Goal: Navigation & Orientation: Find specific page/section

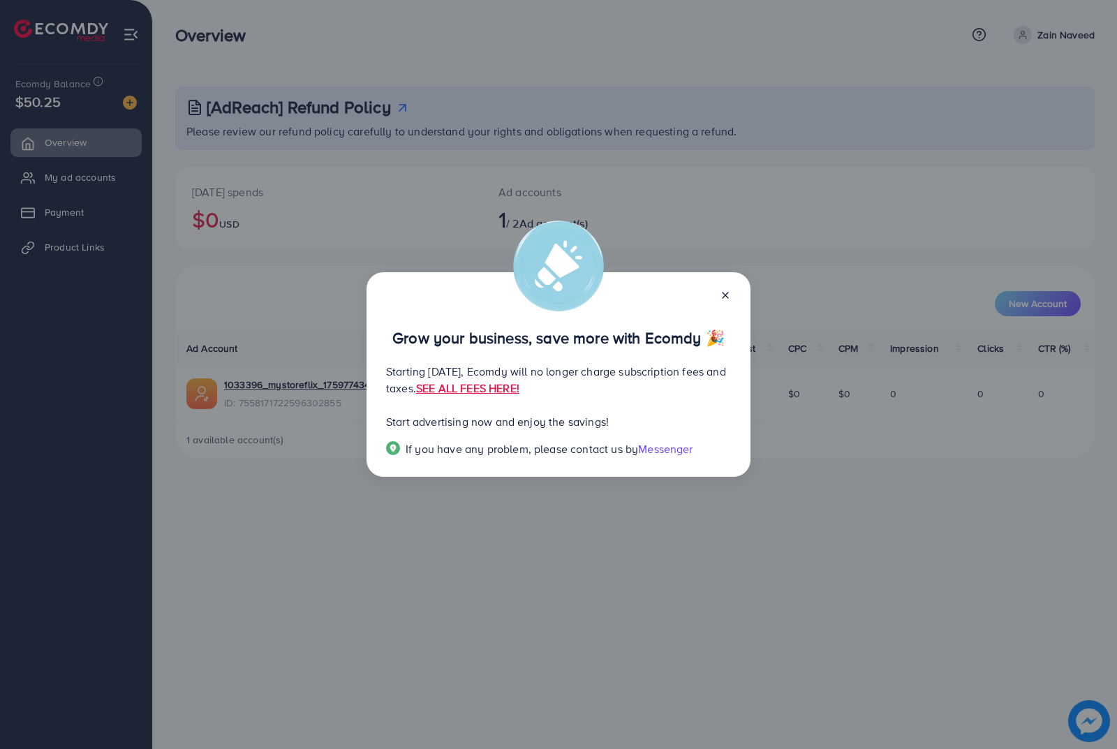
click at [723, 291] on icon at bounding box center [725, 295] width 11 height 11
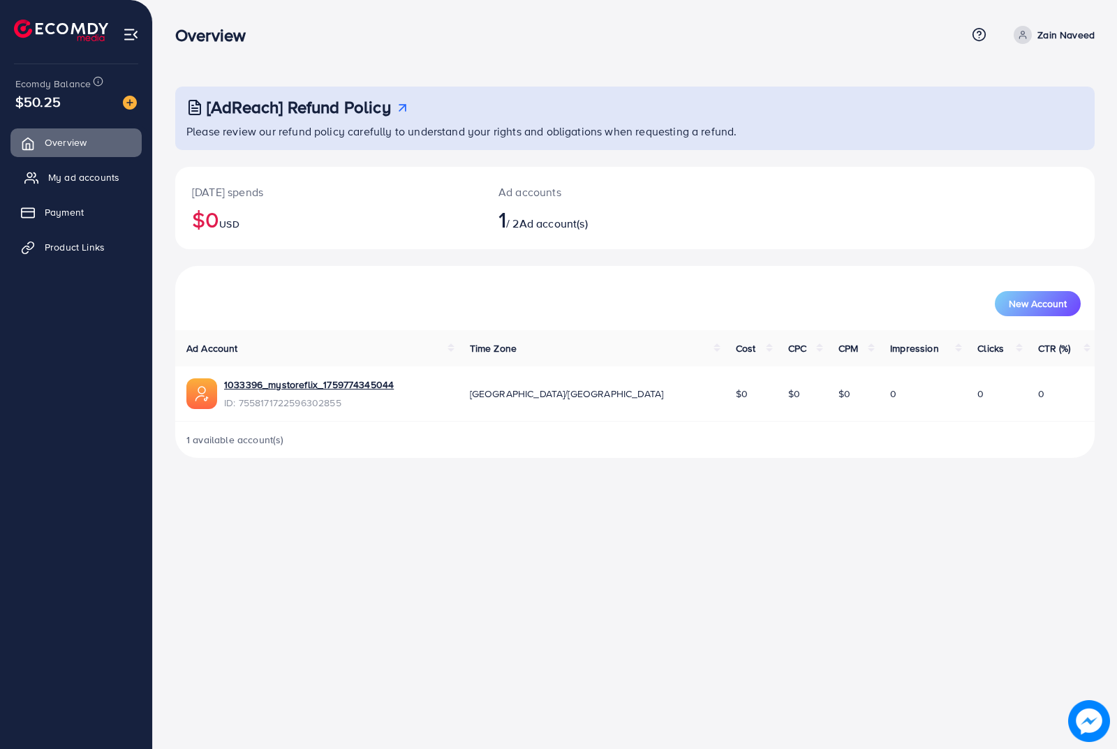
click at [98, 178] on span "My ad accounts" at bounding box center [83, 177] width 71 height 14
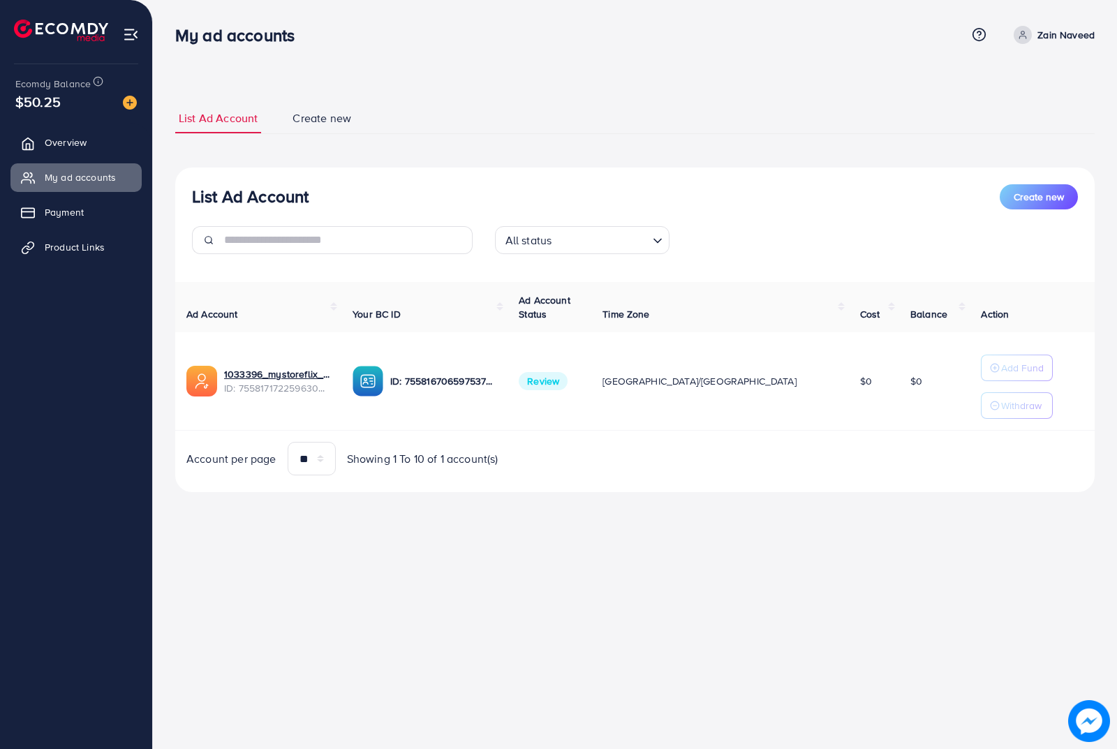
drag, startPoint x: 1040, startPoint y: 0, endPoint x: 690, endPoint y: 73, distance: 357.2
click at [690, 73] on div "List Ad Account Create new List Ad Account Create new All status Loading... Ad …" at bounding box center [635, 265] width 964 height 531
click at [433, 17] on div "My ad accounts Help Center Contact Support Term and policy About Us Zain Naveed…" at bounding box center [634, 35] width 919 height 38
click at [69, 251] on span "Product Links" at bounding box center [78, 247] width 60 height 14
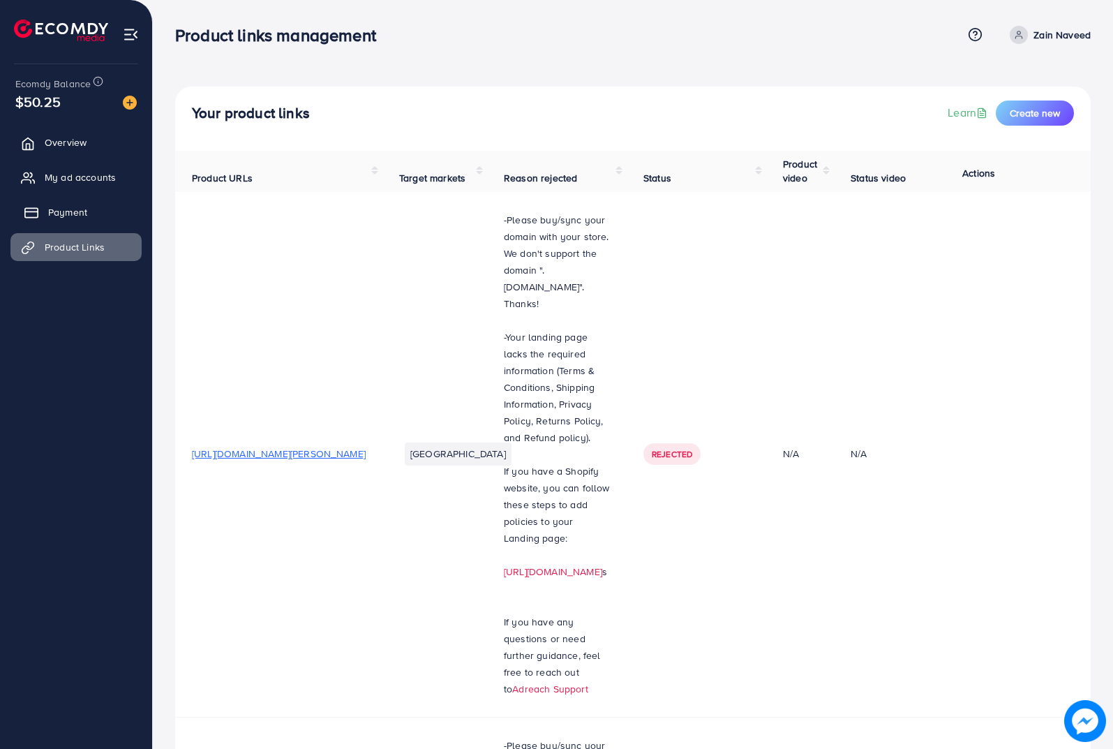
click at [61, 214] on span "Payment" at bounding box center [67, 212] width 39 height 14
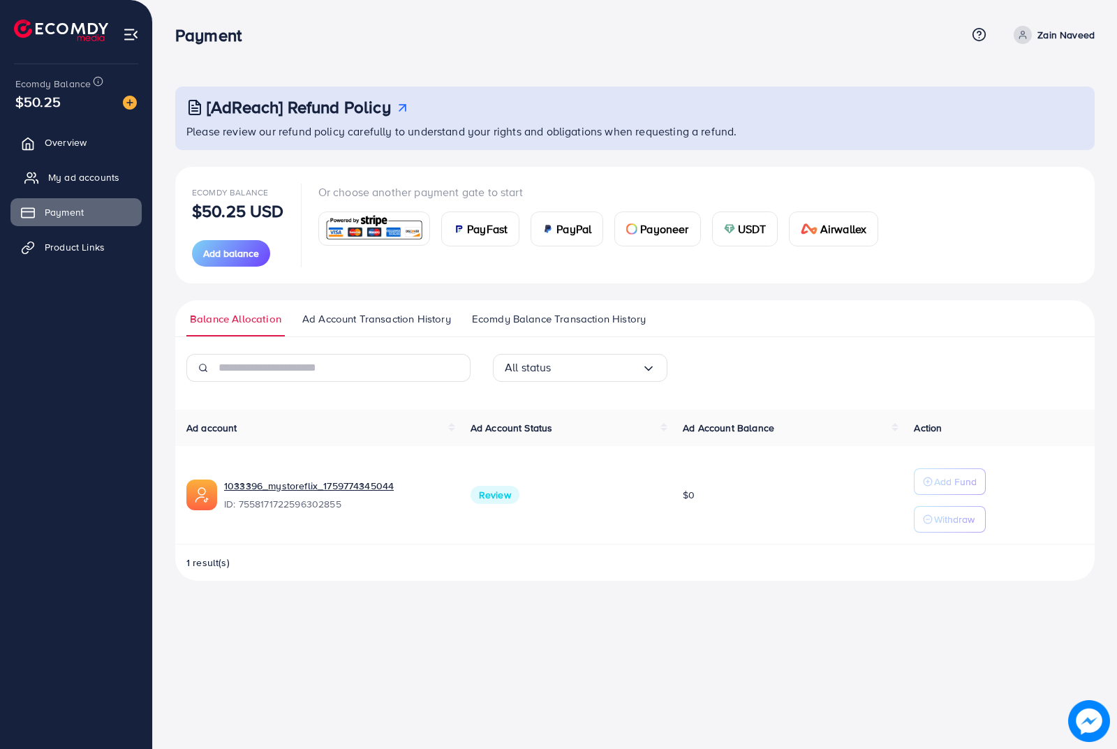
click at [82, 181] on span "My ad accounts" at bounding box center [83, 177] width 71 height 14
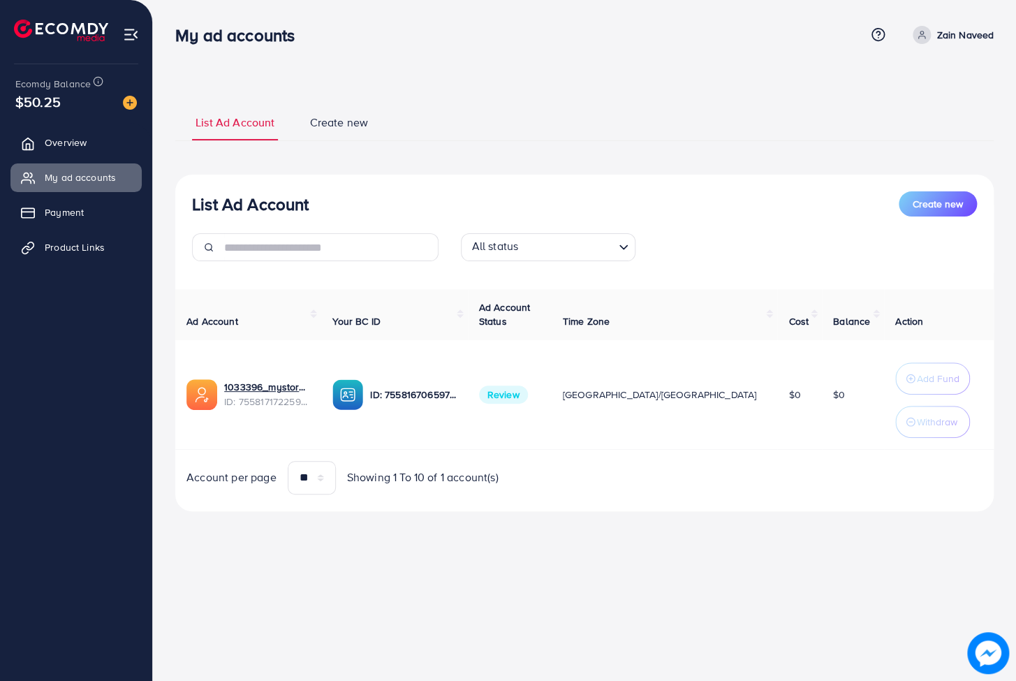
drag, startPoint x: 644, startPoint y: 7, endPoint x: 595, endPoint y: 70, distance: 79.6
click at [595, 70] on div "List Ad Account Create new List Ad Account Create new All status Loading... Ad …" at bounding box center [584, 275] width 863 height 550
click at [112, 142] on link "Overview" at bounding box center [75, 142] width 131 height 28
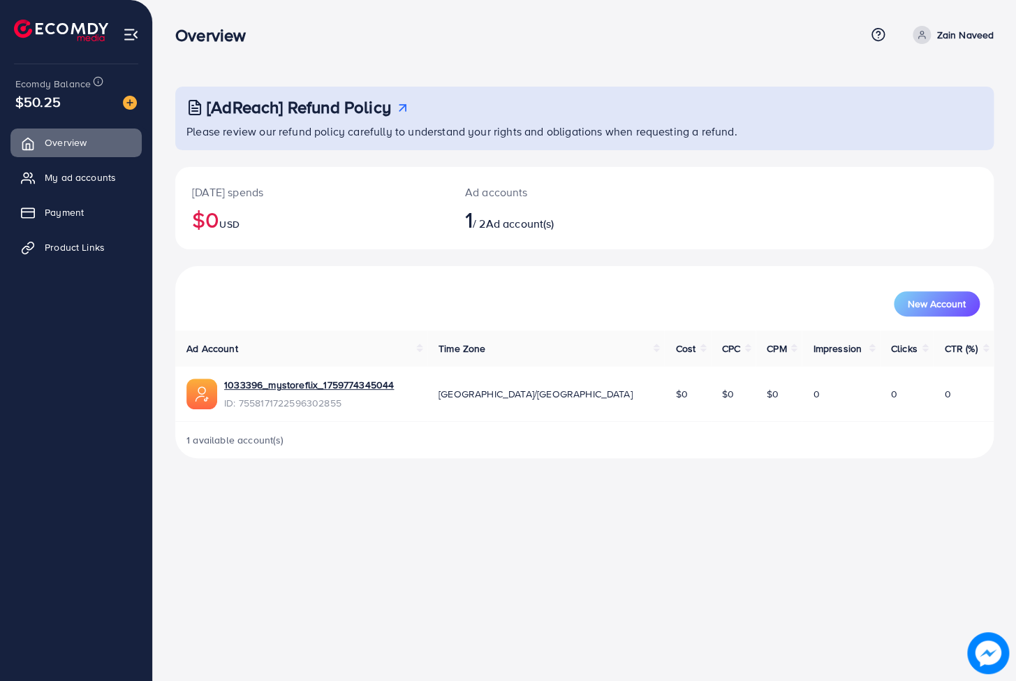
click at [103, 226] on ul "Overview My ad accounts Payment Product Links" at bounding box center [76, 200] width 152 height 154
click at [80, 216] on span "Payment" at bounding box center [64, 212] width 39 height 14
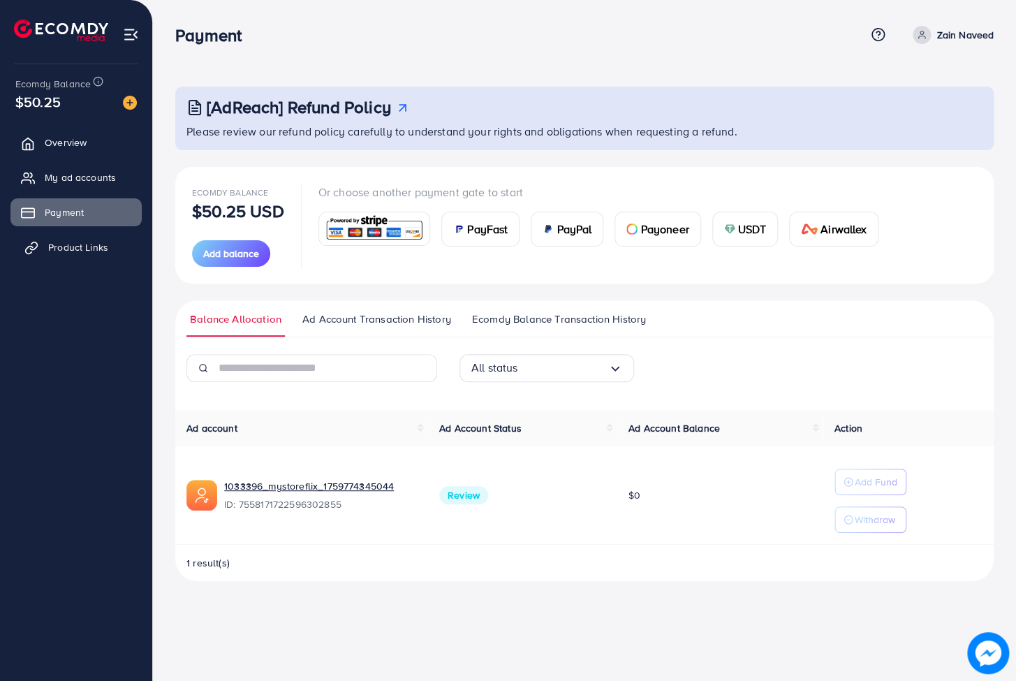
click at [84, 243] on span "Product Links" at bounding box center [78, 247] width 60 height 14
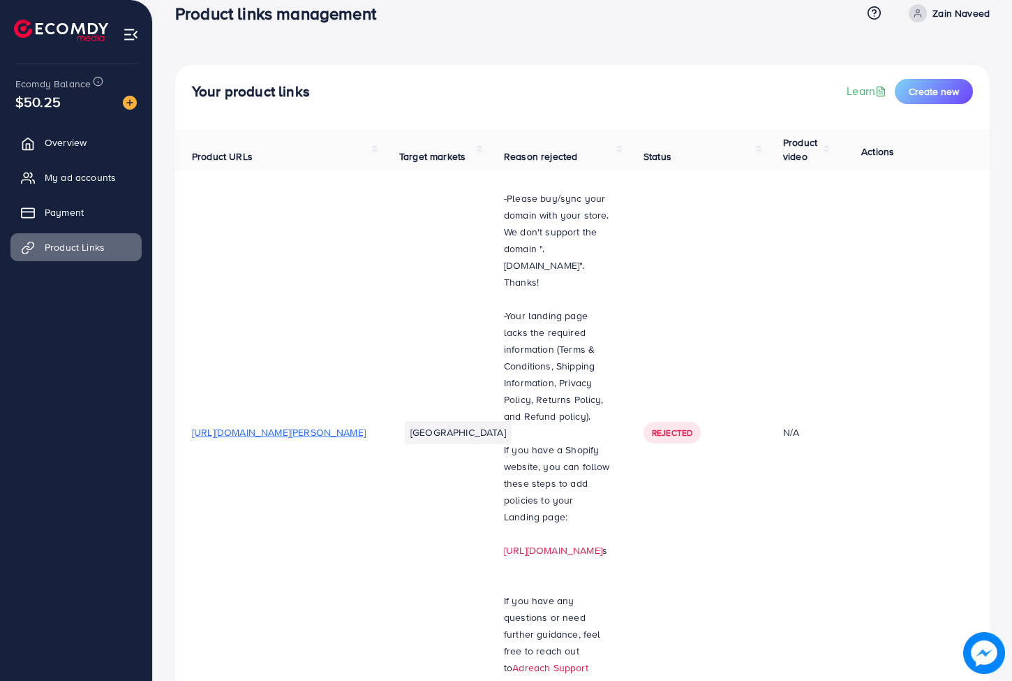
scroll to position [19, 0]
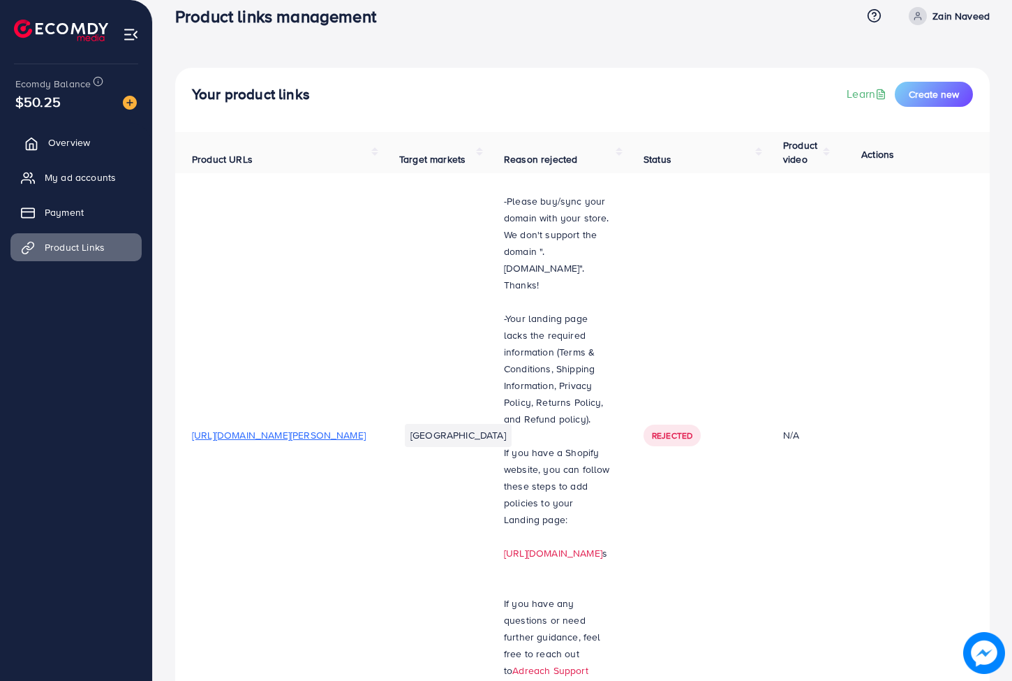
click at [83, 148] on span "Overview" at bounding box center [69, 142] width 42 height 14
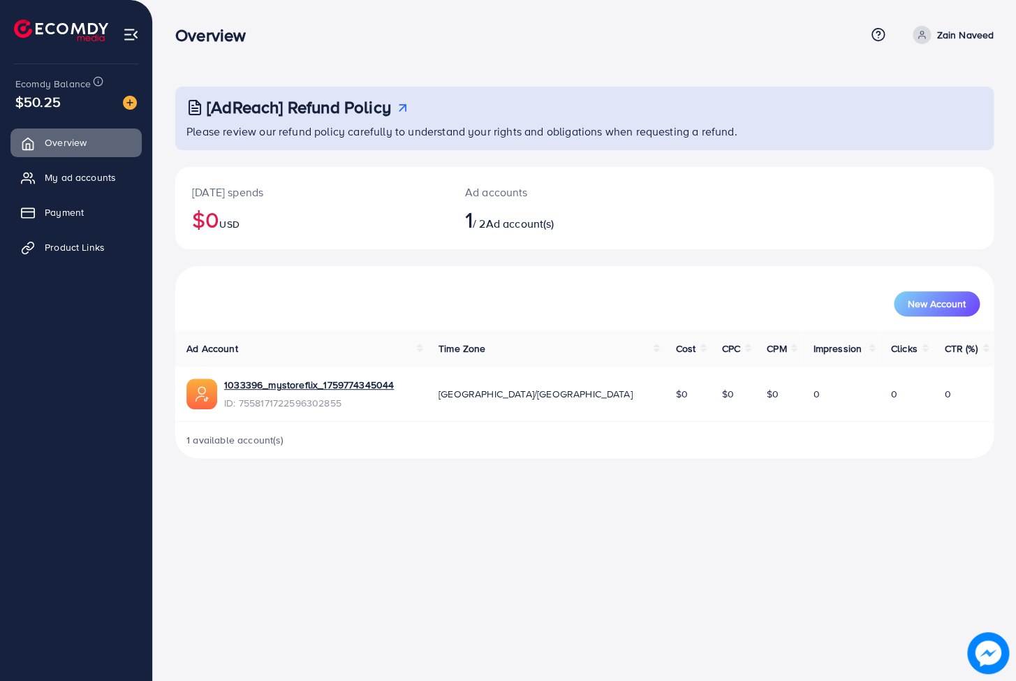
click at [127, 31] on img at bounding box center [131, 35] width 16 height 16
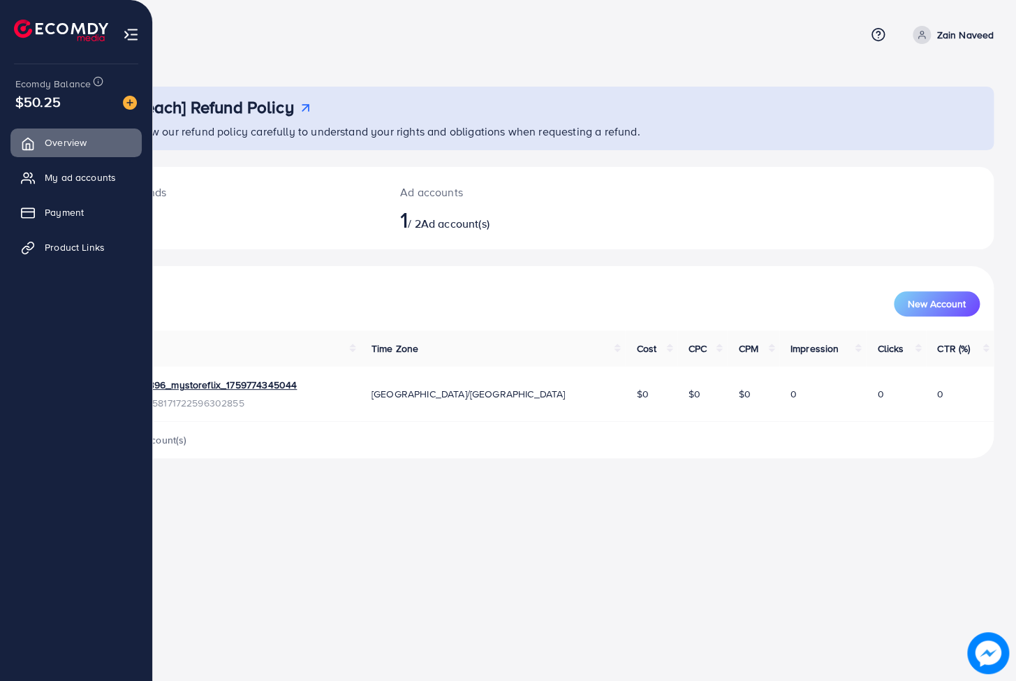
click at [32, 84] on span "Ecomdy Balance" at bounding box center [52, 84] width 75 height 14
click at [49, 149] on span "Overview" at bounding box center [69, 142] width 42 height 14
click at [59, 179] on span "My ad accounts" at bounding box center [83, 177] width 71 height 14
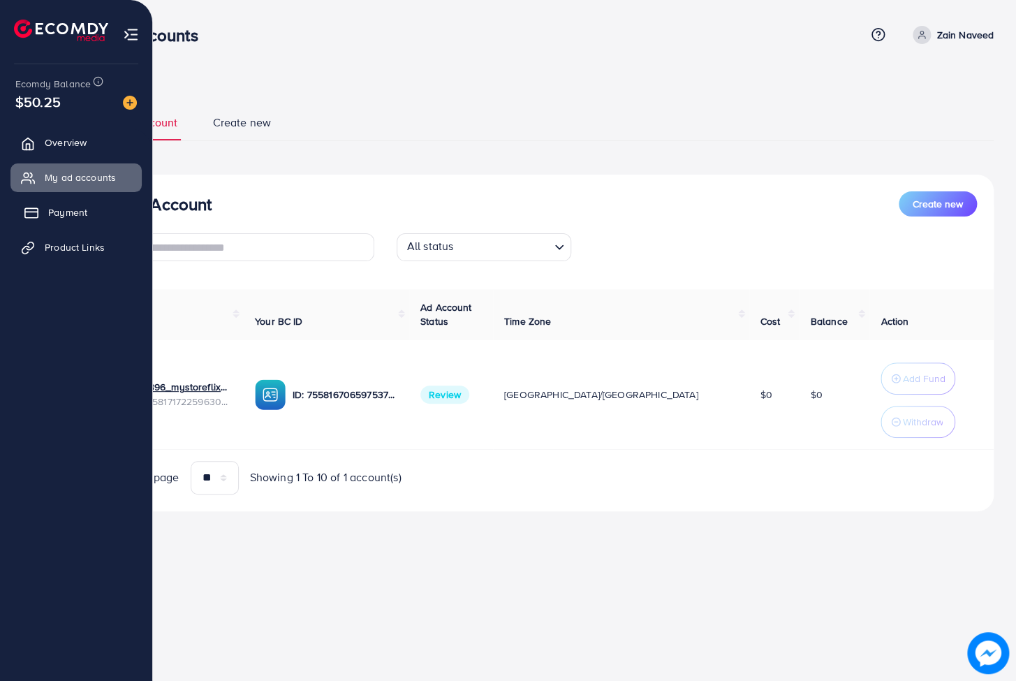
click at [67, 211] on span "Payment" at bounding box center [67, 212] width 39 height 14
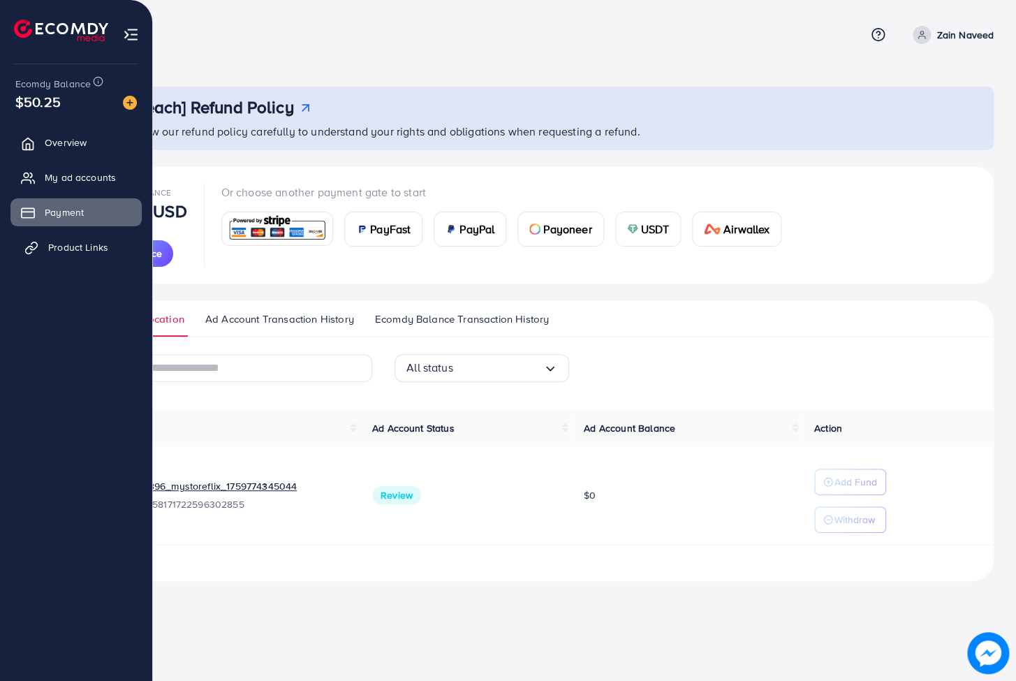
click at [89, 247] on span "Product Links" at bounding box center [78, 247] width 60 height 14
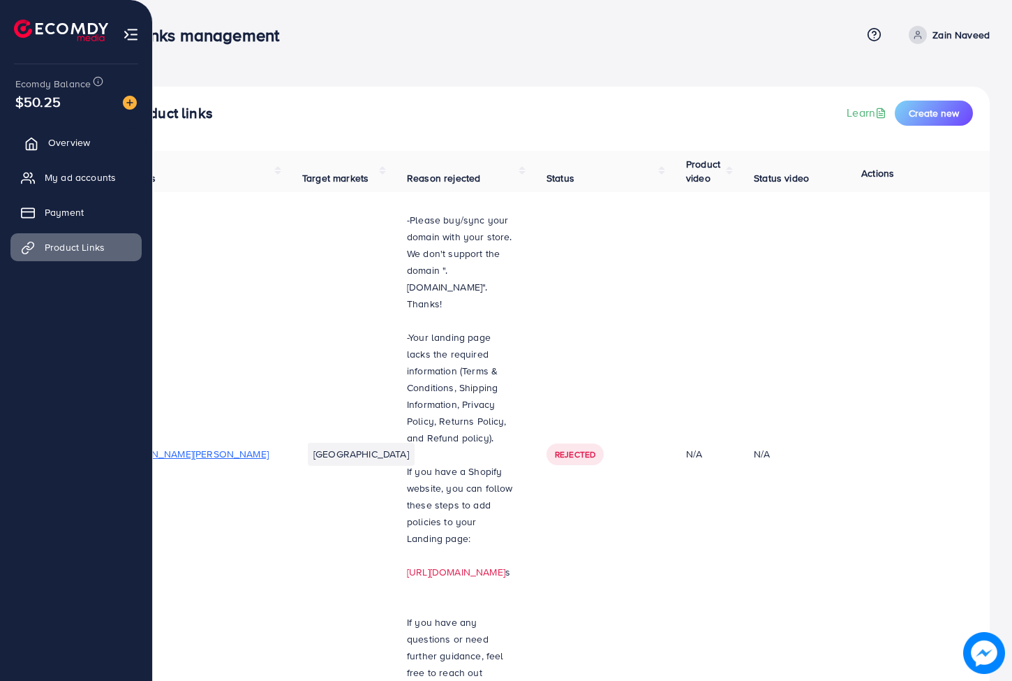
click at [83, 142] on span "Overview" at bounding box center [69, 142] width 42 height 14
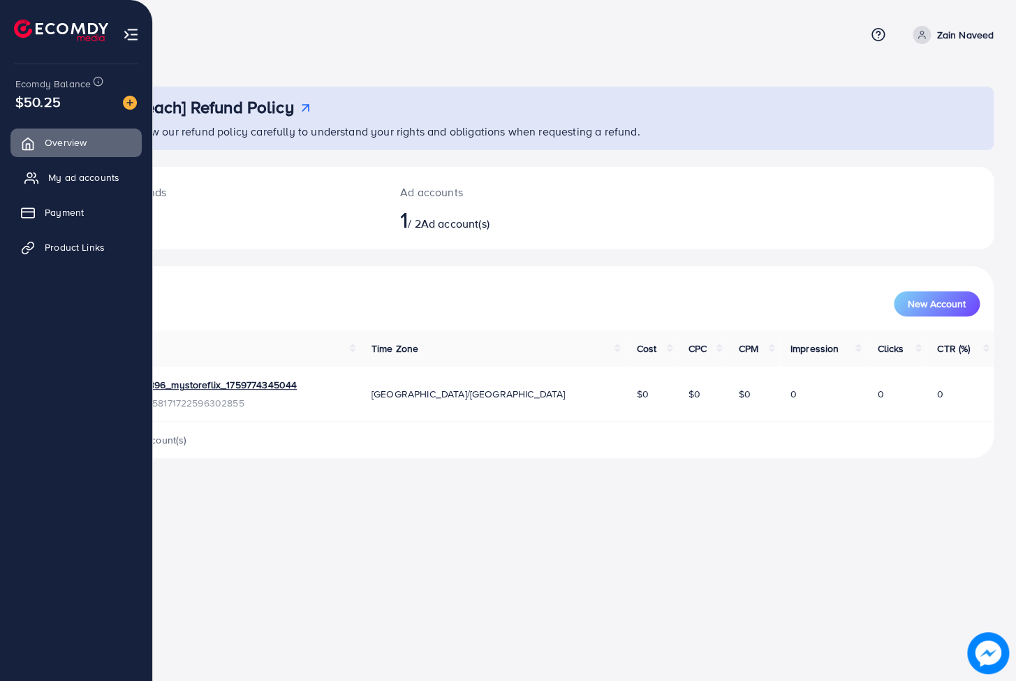
click at [40, 180] on link "My ad accounts" at bounding box center [75, 177] width 131 height 28
